Goal: Find specific page/section: Find specific page/section

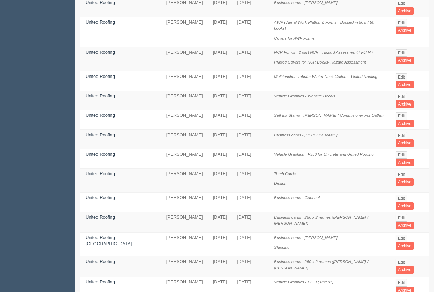
scroll to position [5, 0]
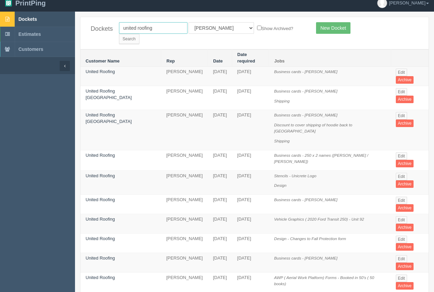
drag, startPoint x: 167, startPoint y: 28, endPoint x: 66, endPoint y: 24, distance: 101.1
type input "leeswood"
click at [119, 34] on input "Search" at bounding box center [129, 39] width 20 height 10
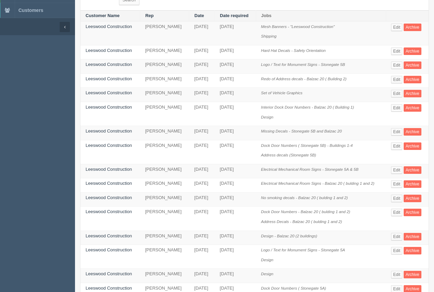
scroll to position [46, 0]
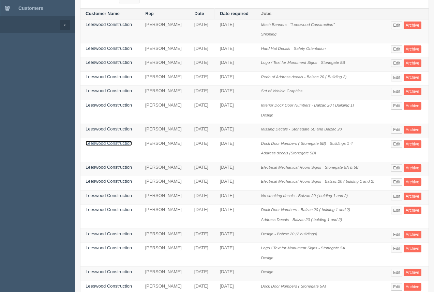
click at [104, 141] on link "Leeswood Construction" at bounding box center [109, 143] width 46 height 5
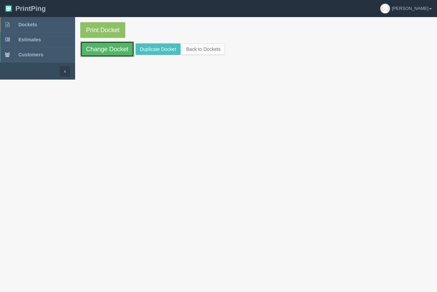
click at [104, 46] on link "Change Docket" at bounding box center [107, 49] width 54 height 16
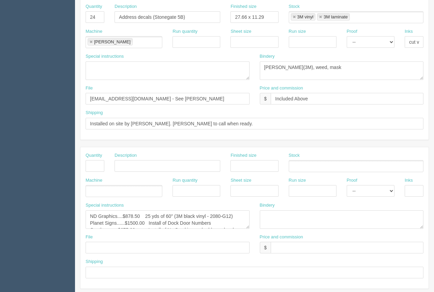
scroll to position [303, 0]
click at [178, 221] on textarea "ND Graphics....$878.50 25 yds of 60" (3M black vinyl - 2080-G12) Planet Signs..…" at bounding box center [168, 218] width 164 height 18
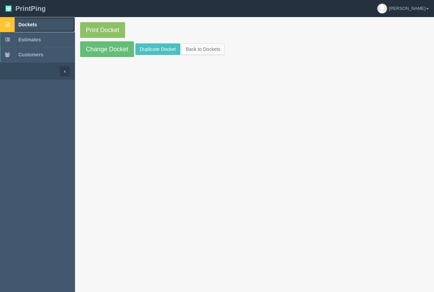
click at [24, 26] on span "Dockets" at bounding box center [27, 24] width 18 height 5
